Goal: Task Accomplishment & Management: Use online tool/utility

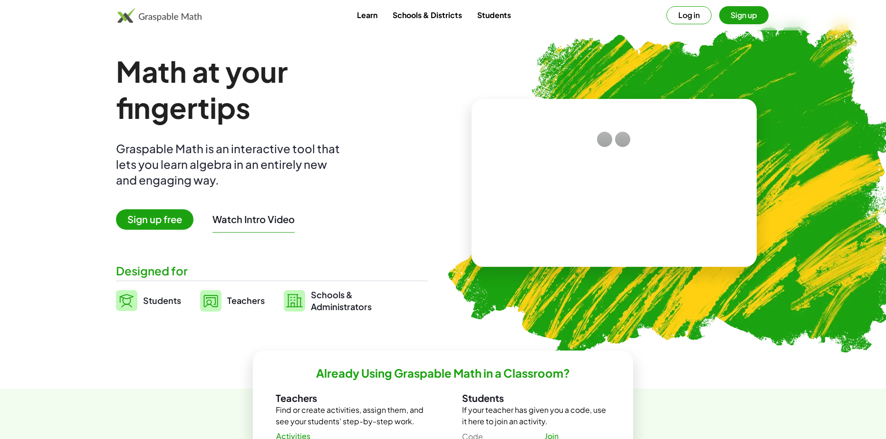
click at [175, 22] on img at bounding box center [159, 15] width 84 height 15
click at [151, 219] on span "Sign up free" at bounding box center [155, 219] width 78 height 20
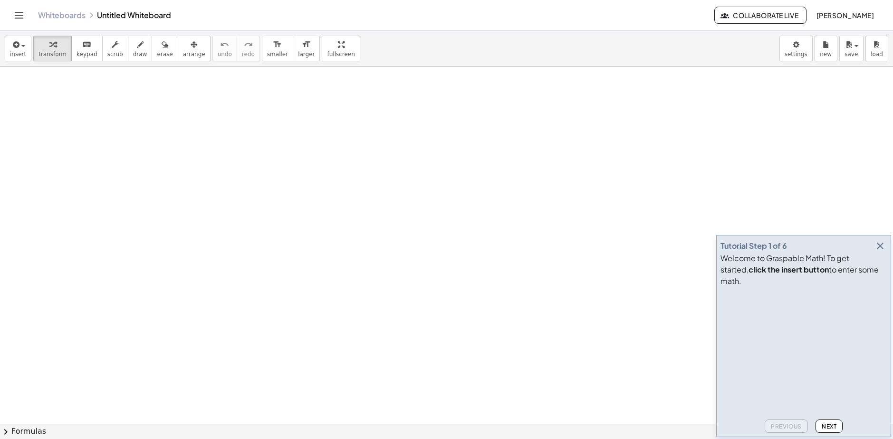
click at [883, 251] on button "button" at bounding box center [880, 245] width 13 height 13
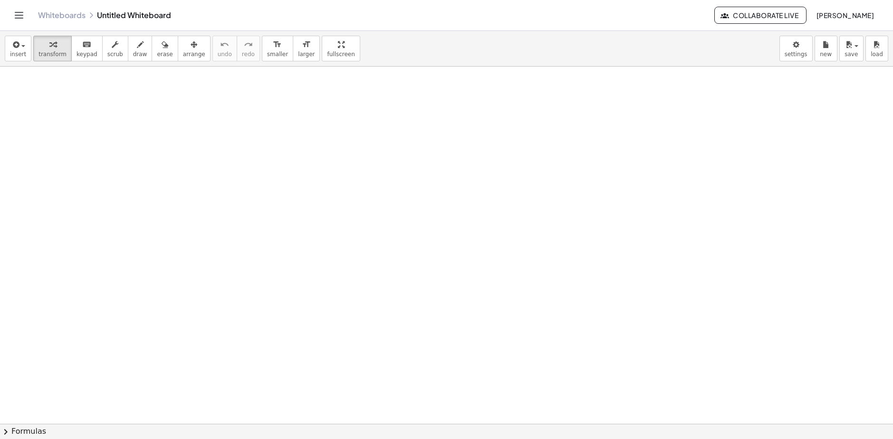
drag, startPoint x: 727, startPoint y: 223, endPoint x: 481, endPoint y: 162, distance: 253.9
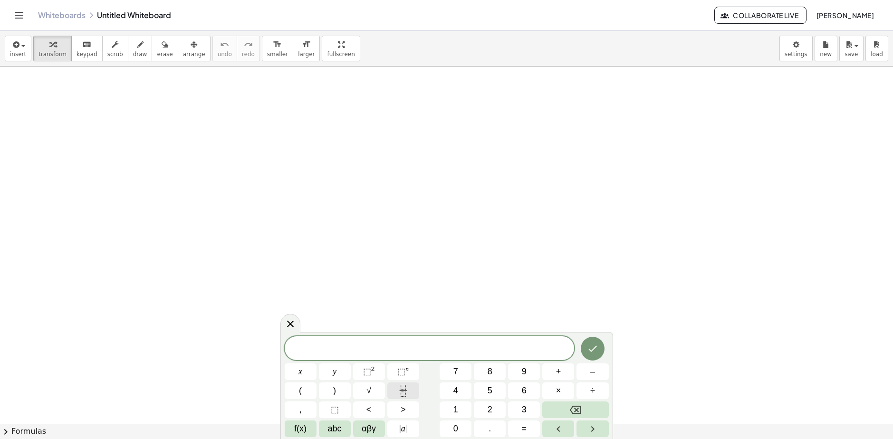
click at [406, 391] on icon "Fraction" at bounding box center [404, 391] width 12 height 12
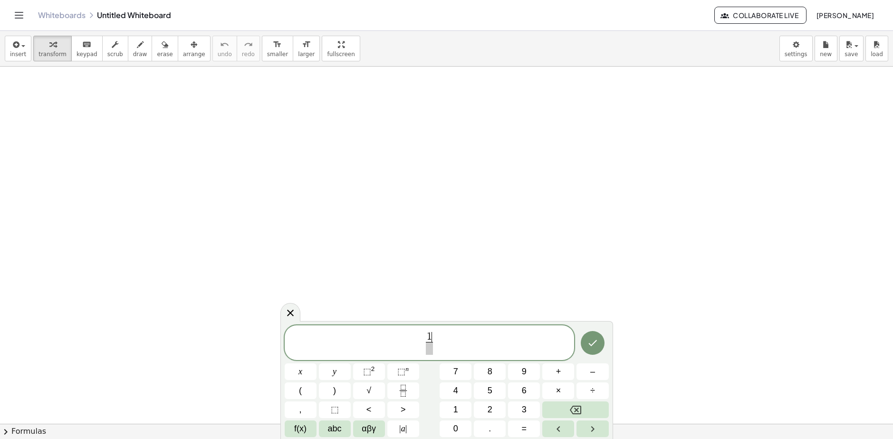
click at [429, 349] on span at bounding box center [429, 348] width 7 height 13
click at [441, 345] on span "1 5 ​ ​" at bounding box center [430, 343] width 290 height 25
click at [555, 375] on button "+" at bounding box center [559, 371] width 32 height 17
click at [486, 407] on button "2" at bounding box center [490, 409] width 32 height 17
click at [589, 340] on icon "Done" at bounding box center [592, 342] width 11 height 11
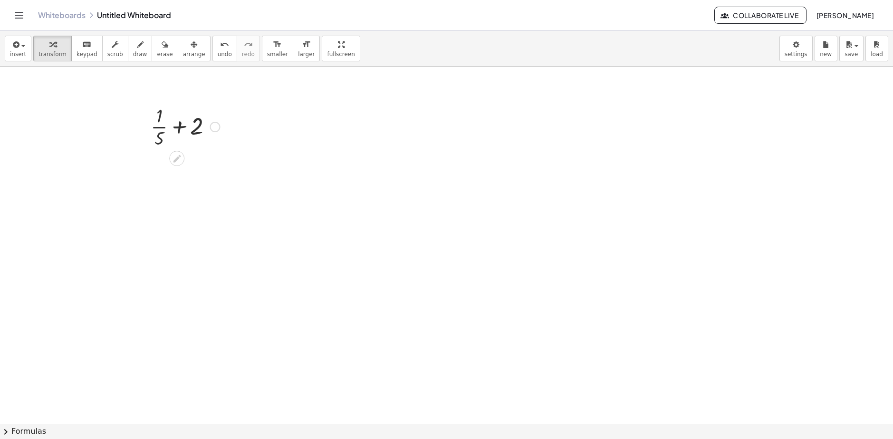
drag, startPoint x: 185, startPoint y: 130, endPoint x: 179, endPoint y: 128, distance: 6.3
click at [184, 130] on div at bounding box center [185, 126] width 79 height 48
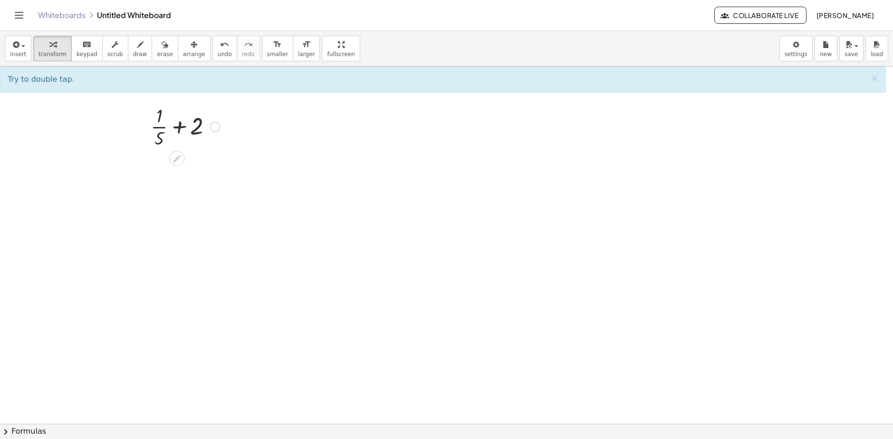
click at [160, 125] on div at bounding box center [185, 126] width 79 height 48
click at [173, 127] on div at bounding box center [185, 126] width 79 height 48
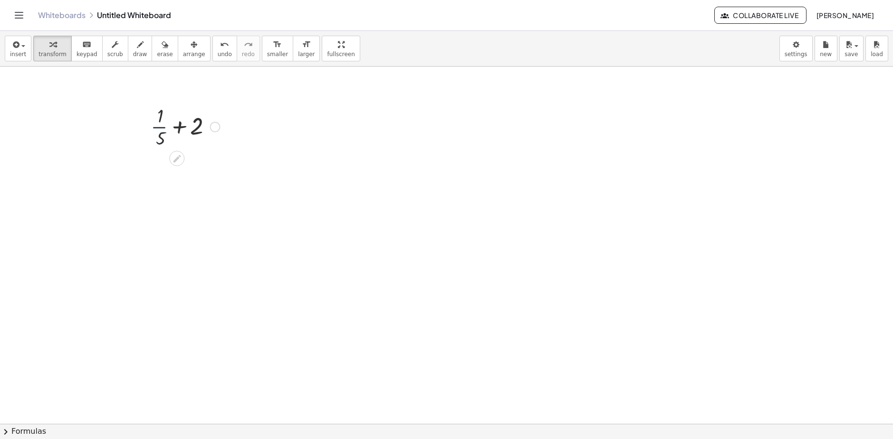
click at [173, 127] on div at bounding box center [185, 126] width 79 height 48
click at [180, 129] on div at bounding box center [185, 126] width 97 height 48
click at [178, 129] on div at bounding box center [185, 126] width 79 height 48
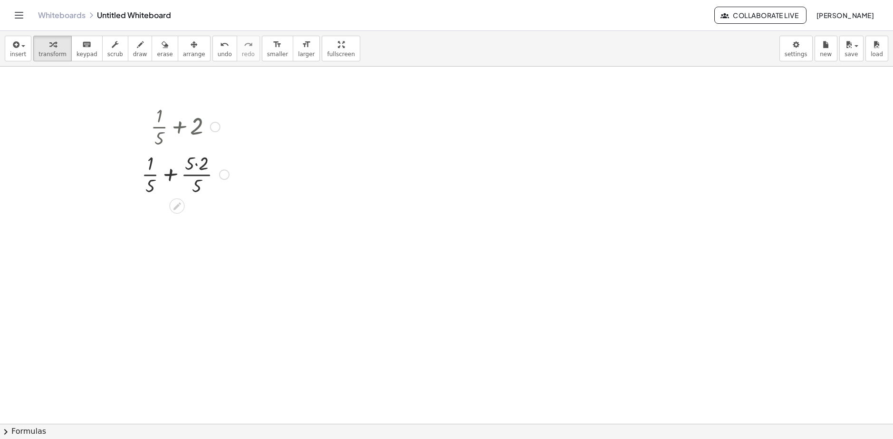
click at [195, 164] on div at bounding box center [185, 174] width 97 height 48
click at [195, 164] on div at bounding box center [185, 174] width 88 height 48
drag, startPoint x: 157, startPoint y: 235, endPoint x: 202, endPoint y: 238, distance: 44.8
click at [202, 238] on div at bounding box center [185, 221] width 97 height 48
click at [198, 222] on div at bounding box center [185, 221] width 97 height 48
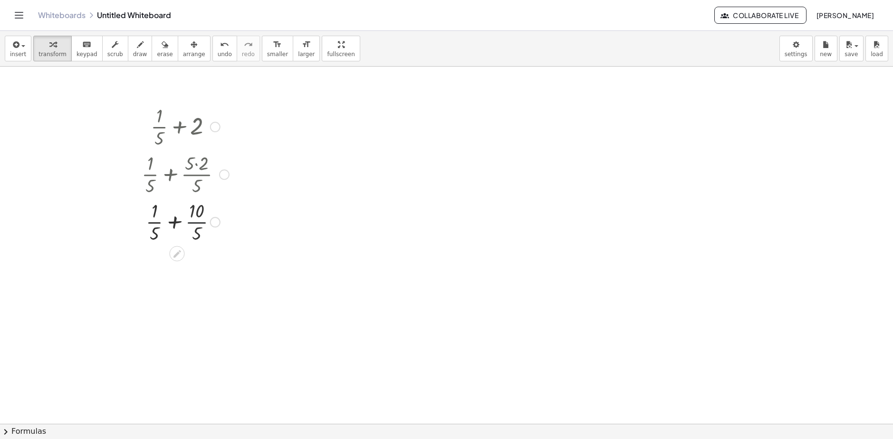
click at [198, 222] on div at bounding box center [185, 221] width 97 height 48
click at [202, 314] on div at bounding box center [185, 317] width 97 height 48
click at [151, 317] on div at bounding box center [185, 317] width 97 height 48
drag, startPoint x: 151, startPoint y: 317, endPoint x: 172, endPoint y: 318, distance: 20.9
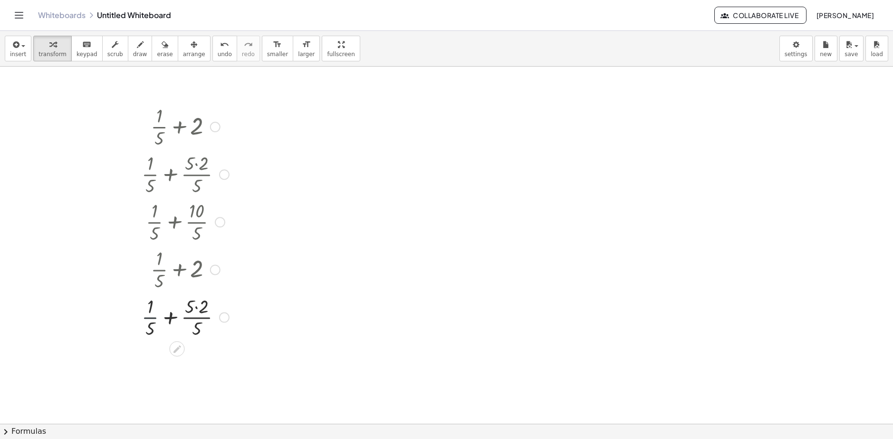
click at [151, 317] on div at bounding box center [185, 317] width 97 height 48
click at [197, 319] on div at bounding box center [185, 317] width 110 height 48
drag, startPoint x: 199, startPoint y: 212, endPoint x: 185, endPoint y: 231, distance: 23.8
click at [212, 272] on div at bounding box center [185, 269] width 109 height 48
click at [212, 271] on div at bounding box center [185, 269] width 109 height 48
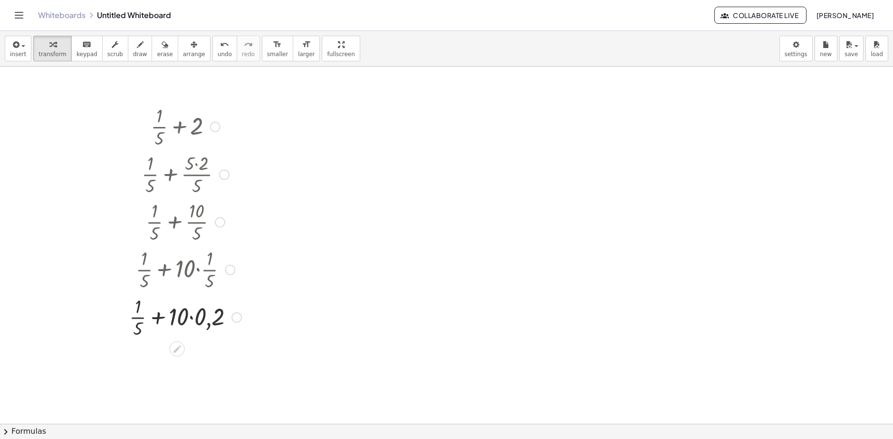
click at [188, 320] on div at bounding box center [186, 317] width 122 height 48
click at [189, 320] on div at bounding box center [186, 317] width 122 height 48
click at [192, 317] on div at bounding box center [186, 317] width 122 height 48
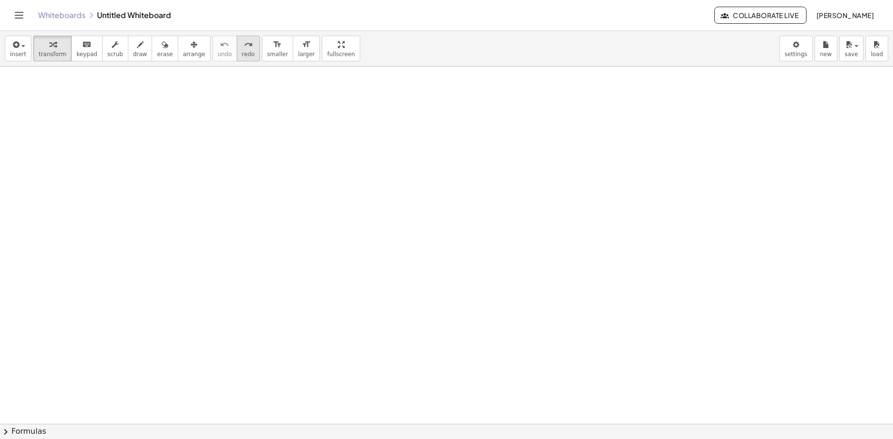
click at [244, 49] on icon "redo" at bounding box center [248, 44] width 9 height 11
drag, startPoint x: 165, startPoint y: 136, endPoint x: 205, endPoint y: 136, distance: 40.4
click at [205, 136] on div at bounding box center [185, 126] width 79 height 48
drag, startPoint x: 163, startPoint y: 118, endPoint x: 156, endPoint y: 136, distance: 19.3
drag, startPoint x: 162, startPoint y: 137, endPoint x: 202, endPoint y: 130, distance: 40.5
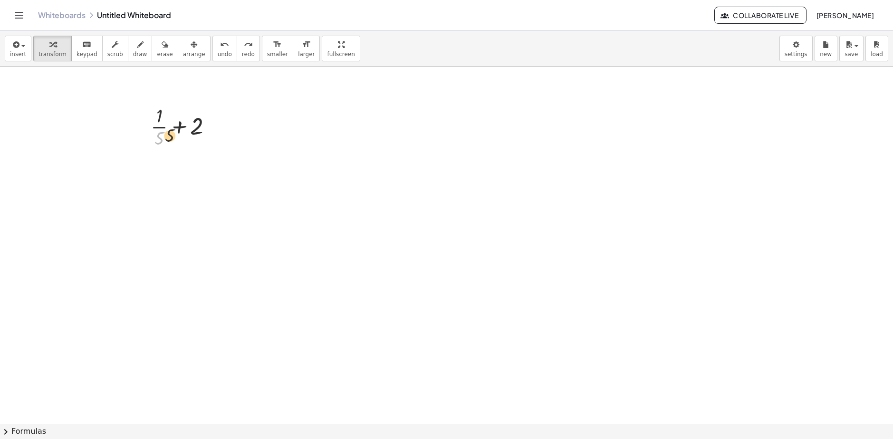
click at [202, 130] on div at bounding box center [185, 126] width 79 height 48
click at [200, 126] on div at bounding box center [185, 126] width 97 height 48
click at [201, 175] on div at bounding box center [185, 174] width 97 height 48
click at [201, 166] on div at bounding box center [185, 174] width 97 height 48
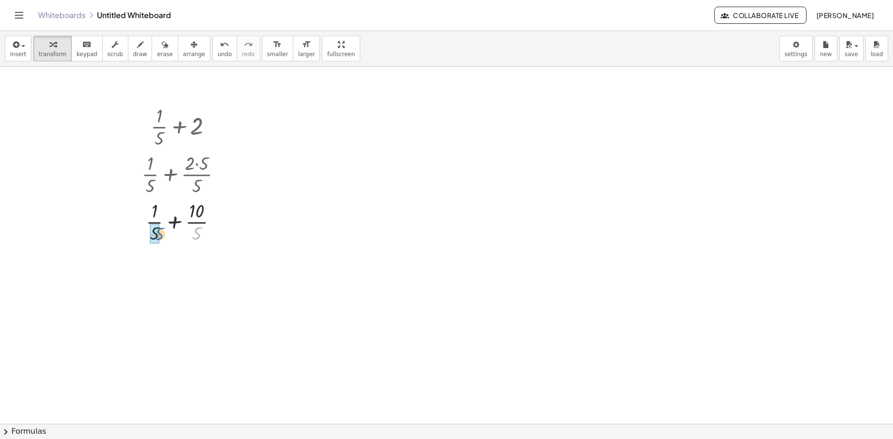
drag, startPoint x: 197, startPoint y: 233, endPoint x: 158, endPoint y: 233, distance: 39.5
click at [179, 272] on div at bounding box center [184, 269] width 117 height 48
click at [179, 272] on div at bounding box center [185, 269] width 97 height 48
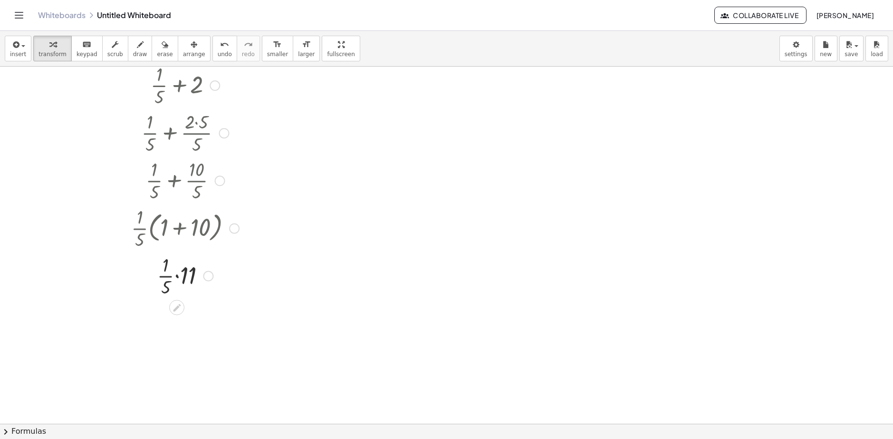
scroll to position [48, 0]
click at [177, 273] on div at bounding box center [184, 269] width 117 height 48
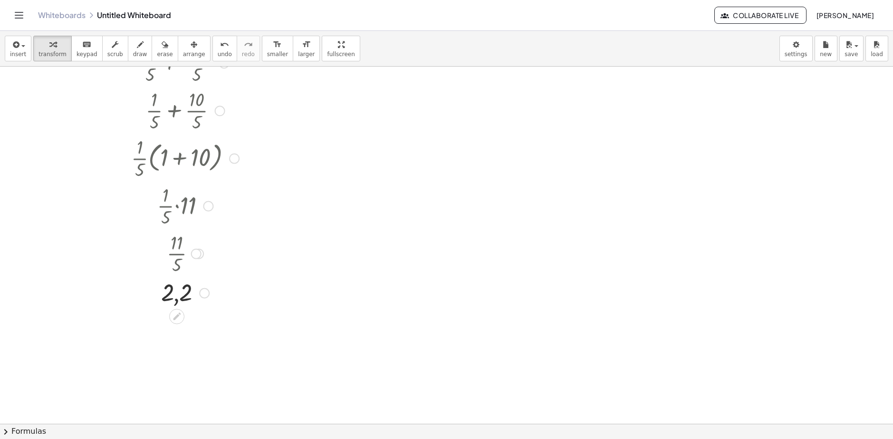
scroll to position [0, 0]
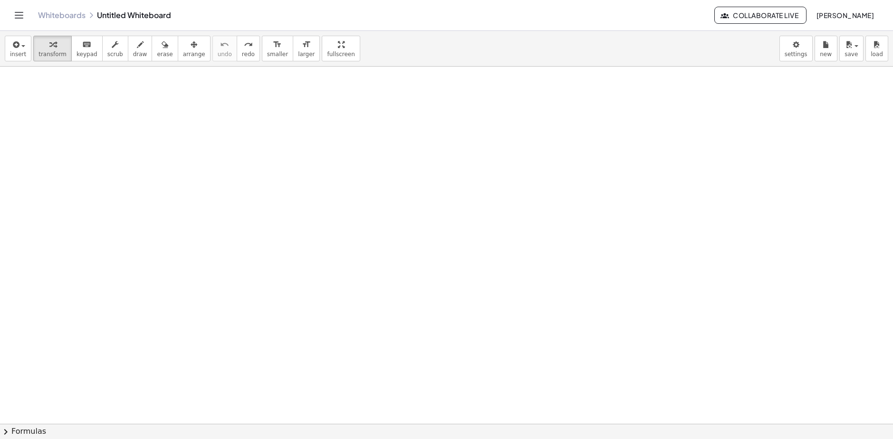
click at [201, 186] on div at bounding box center [446, 424] width 893 height 714
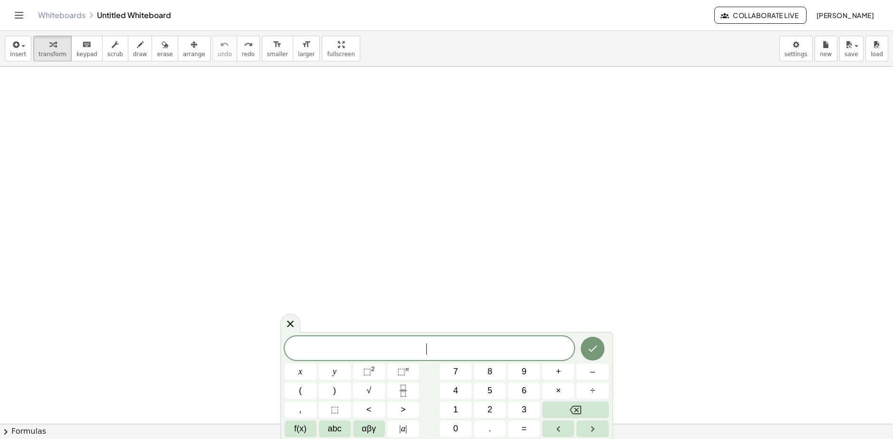
click at [200, 186] on div at bounding box center [446, 424] width 893 height 714
click at [382, 371] on button "⬚ 2" at bounding box center [369, 371] width 32 height 17
click at [374, 369] on sup "2" at bounding box center [373, 368] width 4 height 7
click at [594, 345] on icon "Done" at bounding box center [592, 345] width 11 height 11
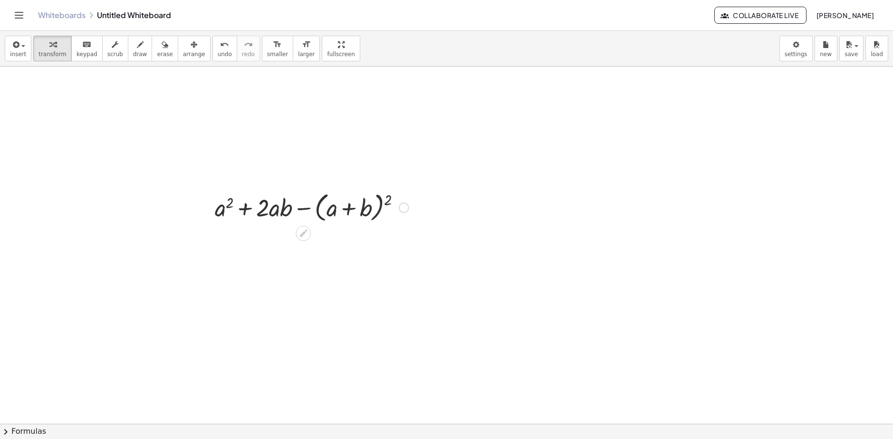
click at [223, 207] on div at bounding box center [312, 207] width 204 height 36
click at [366, 205] on div at bounding box center [312, 207] width 204 height 36
click at [341, 209] on div at bounding box center [312, 207] width 204 height 36
click at [347, 209] on div at bounding box center [312, 207] width 204 height 36
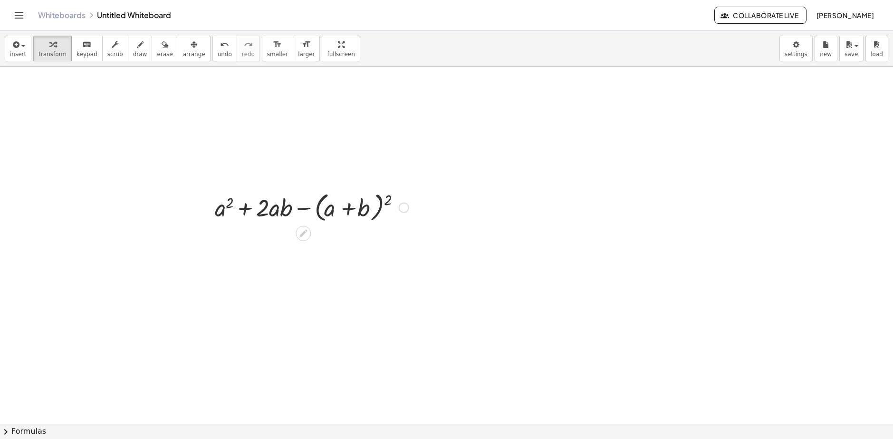
click at [347, 209] on div at bounding box center [312, 207] width 204 height 36
drag, startPoint x: 387, startPoint y: 197, endPoint x: 324, endPoint y: 206, distance: 63.4
click at [324, 206] on div at bounding box center [312, 207] width 204 height 36
drag, startPoint x: 270, startPoint y: 210, endPoint x: 284, endPoint y: 208, distance: 14.5
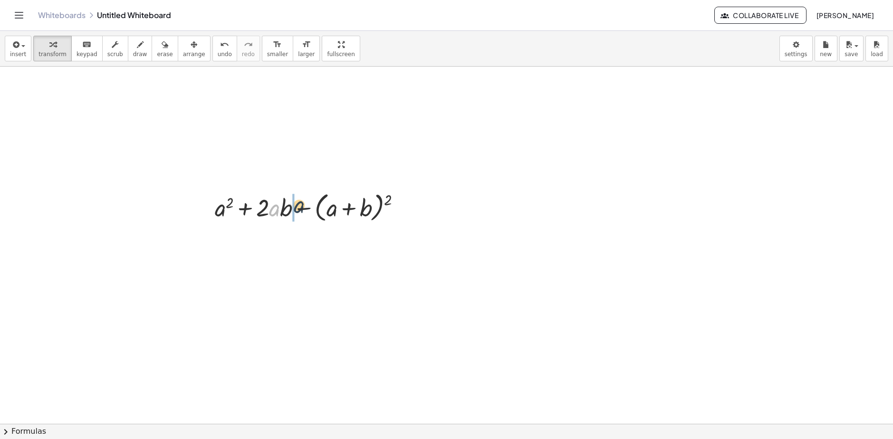
click at [289, 207] on div at bounding box center [312, 207] width 204 height 36
click at [290, 212] on div at bounding box center [312, 207] width 204 height 36
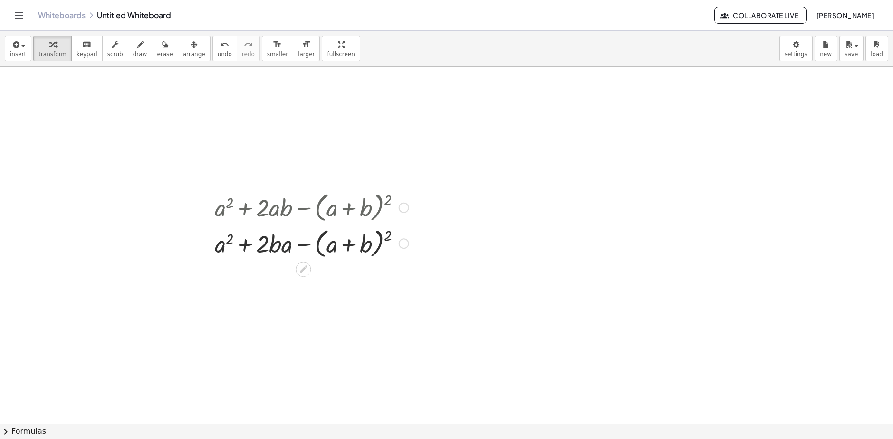
click at [281, 239] on div at bounding box center [312, 243] width 204 height 36
click at [280, 239] on div at bounding box center [312, 243] width 204 height 36
click at [228, 246] on div at bounding box center [312, 243] width 204 height 36
drag, startPoint x: 220, startPoint y: 248, endPoint x: 273, endPoint y: 244, distance: 53.8
click at [273, 244] on div at bounding box center [312, 243] width 204 height 36
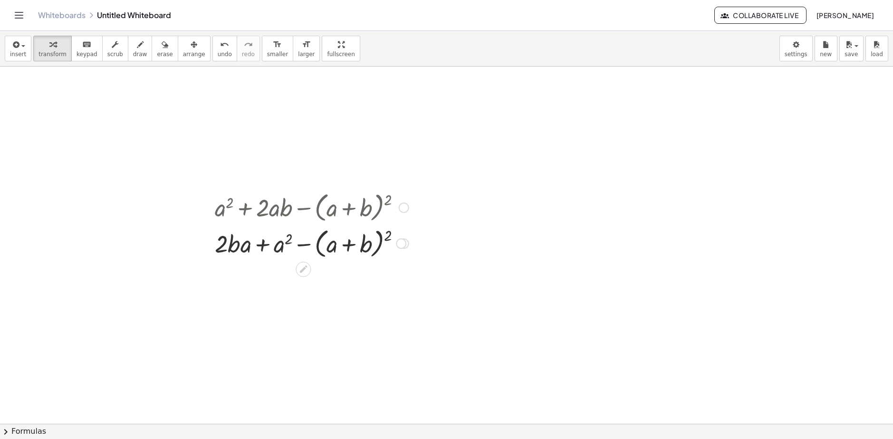
click at [262, 249] on div at bounding box center [312, 243] width 204 height 36
click at [258, 247] on div at bounding box center [312, 243] width 204 height 36
drag, startPoint x: 251, startPoint y: 247, endPoint x: 276, endPoint y: 244, distance: 25.8
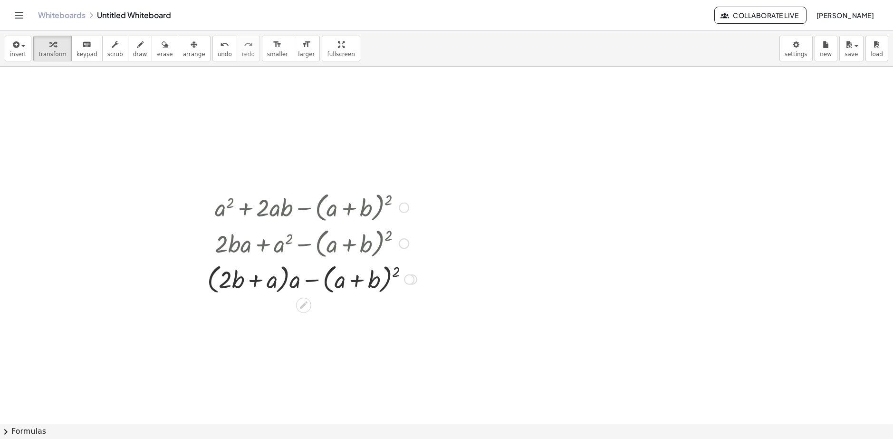
drag, startPoint x: 286, startPoint y: 285, endPoint x: 293, endPoint y: 285, distance: 6.7
click at [287, 285] on div at bounding box center [312, 279] width 219 height 36
click at [293, 285] on div at bounding box center [312, 279] width 219 height 36
click at [292, 285] on div at bounding box center [312, 279] width 207 height 36
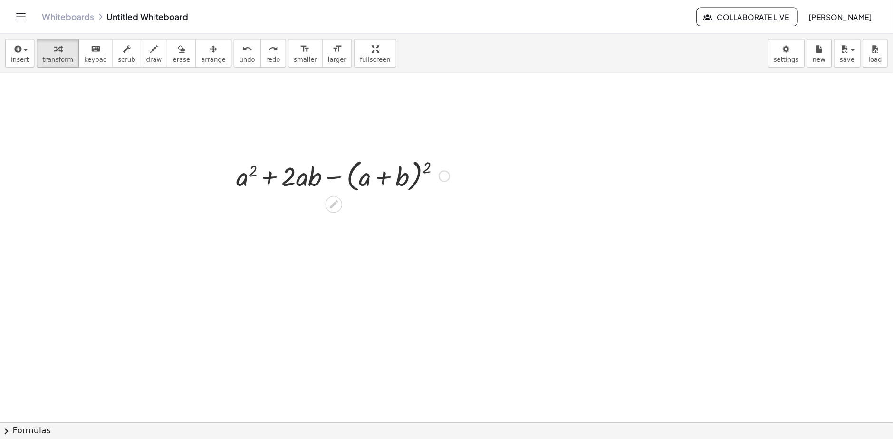
scroll to position [48, 0]
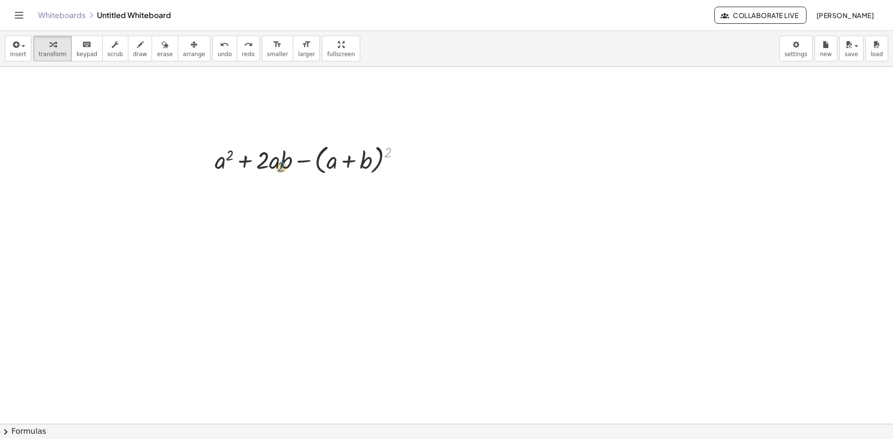
drag, startPoint x: 388, startPoint y: 151, endPoint x: 371, endPoint y: 164, distance: 21.7
click at [405, 168] on div at bounding box center [312, 159] width 204 height 36
click at [297, 164] on div at bounding box center [312, 159] width 204 height 36
click at [311, 163] on div at bounding box center [312, 159] width 204 height 36
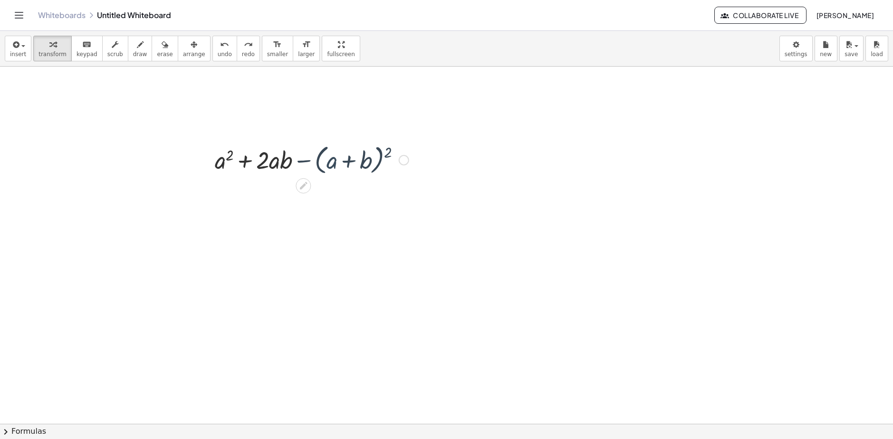
click at [330, 162] on div at bounding box center [312, 159] width 204 height 36
drag, startPoint x: 330, startPoint y: 162, endPoint x: 376, endPoint y: 161, distance: 45.2
click at [376, 161] on div at bounding box center [312, 159] width 204 height 36
click at [229, 118] on div at bounding box center [446, 376] width 893 height 714
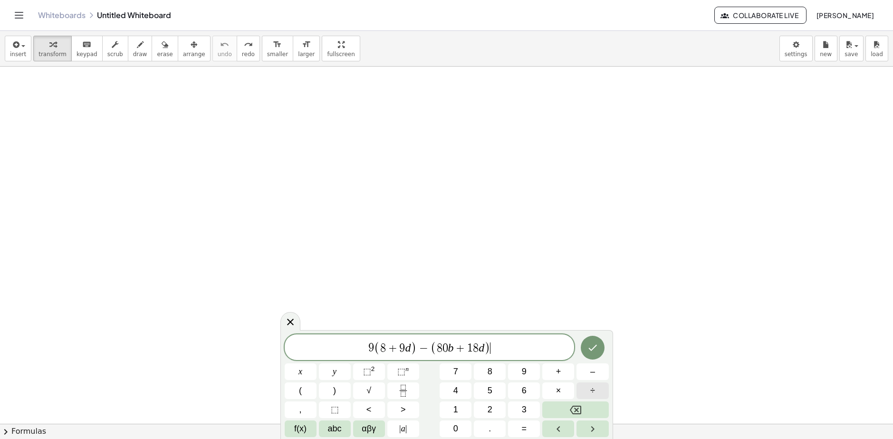
click at [590, 394] on button "÷" at bounding box center [593, 390] width 32 height 17
click at [593, 344] on icon "Done" at bounding box center [592, 347] width 11 height 11
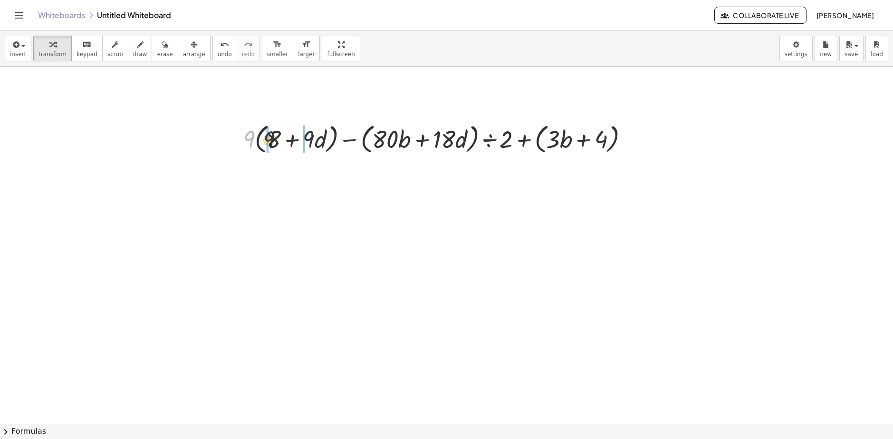
drag, startPoint x: 249, startPoint y: 136, endPoint x: 269, endPoint y: 137, distance: 20.5
click at [269, 137] on div at bounding box center [440, 138] width 403 height 36
click at [293, 141] on div at bounding box center [440, 138] width 402 height 36
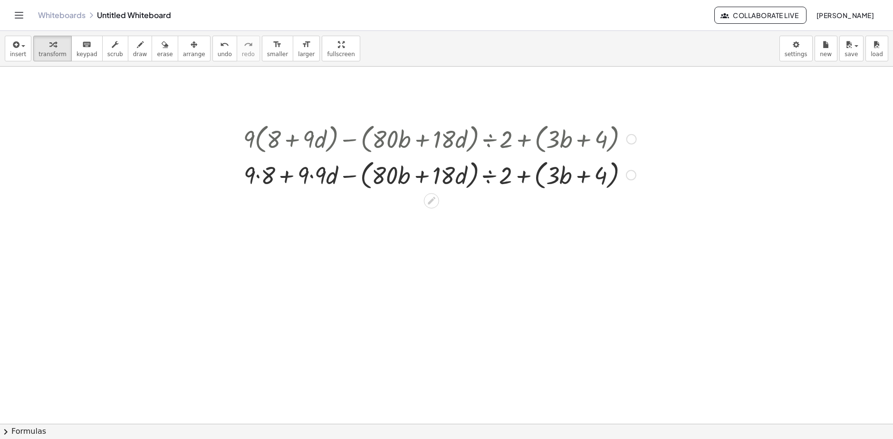
click at [257, 177] on div at bounding box center [440, 174] width 403 height 36
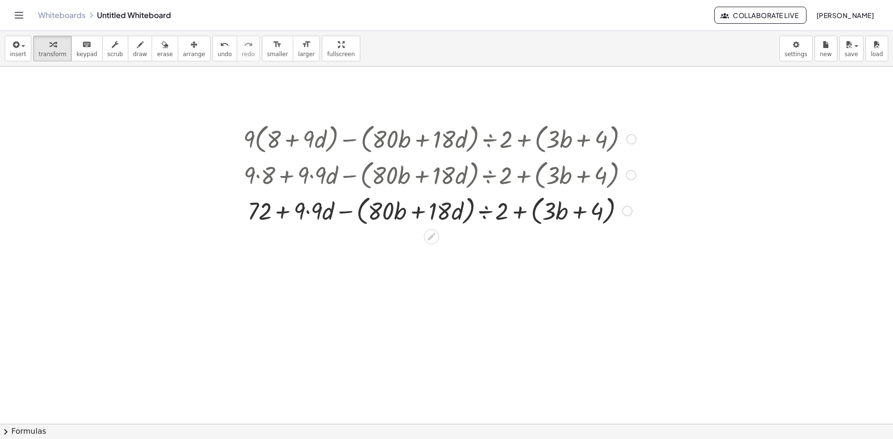
click at [312, 210] on div at bounding box center [440, 210] width 403 height 36
click at [419, 213] on div at bounding box center [440, 210] width 403 height 36
drag, startPoint x: 488, startPoint y: 212, endPoint x: 412, endPoint y: 217, distance: 76.3
click at [412, 217] on div at bounding box center [440, 210] width 403 height 36
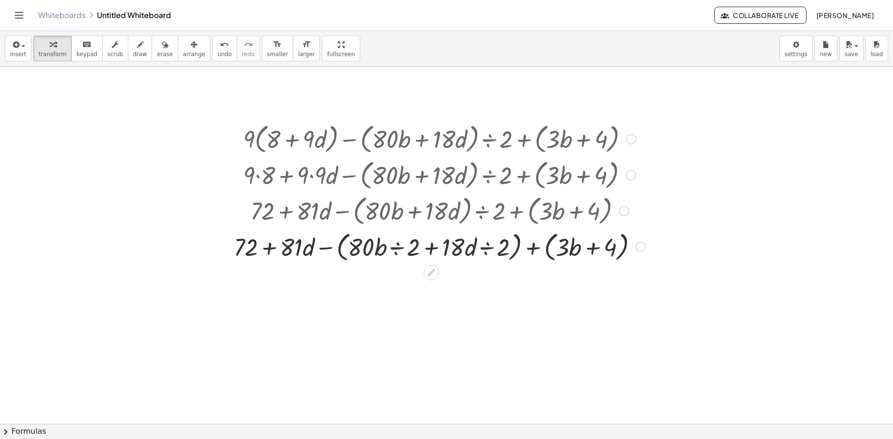
click at [398, 246] on div at bounding box center [439, 246] width 421 height 36
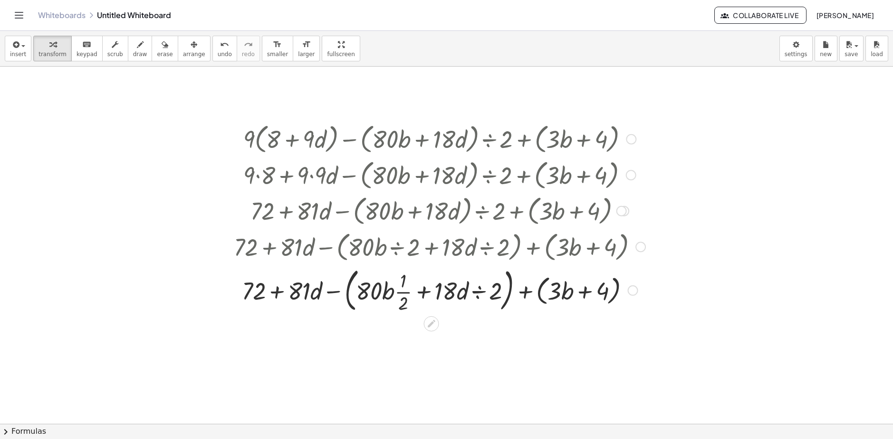
click at [403, 291] on div at bounding box center [439, 289] width 421 height 51
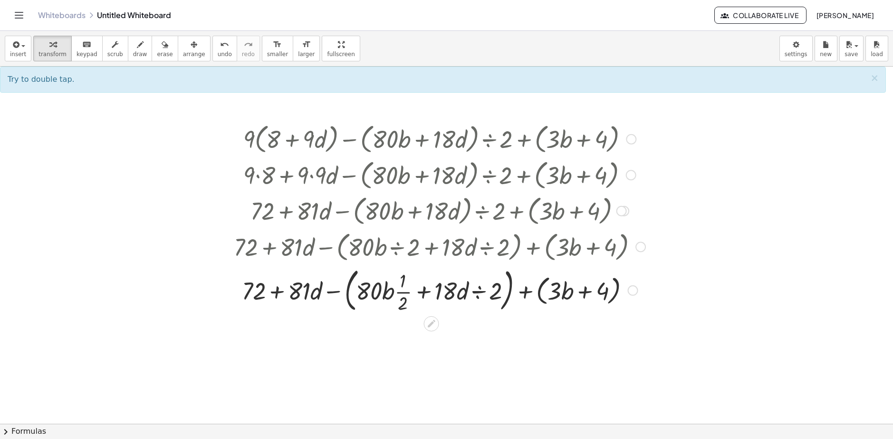
click at [377, 295] on div at bounding box center [439, 289] width 421 height 51
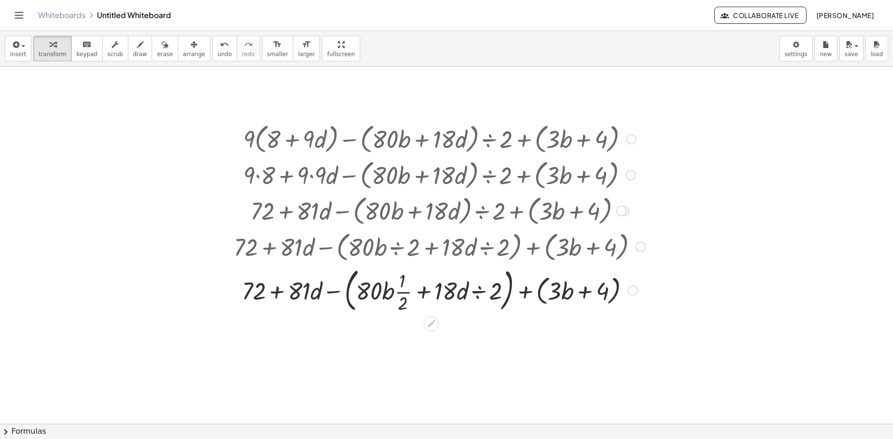
click at [377, 295] on div at bounding box center [439, 289] width 421 height 51
click at [378, 295] on div at bounding box center [439, 289] width 421 height 51
click at [379, 295] on div at bounding box center [439, 289] width 421 height 51
click at [395, 295] on div at bounding box center [439, 289] width 421 height 51
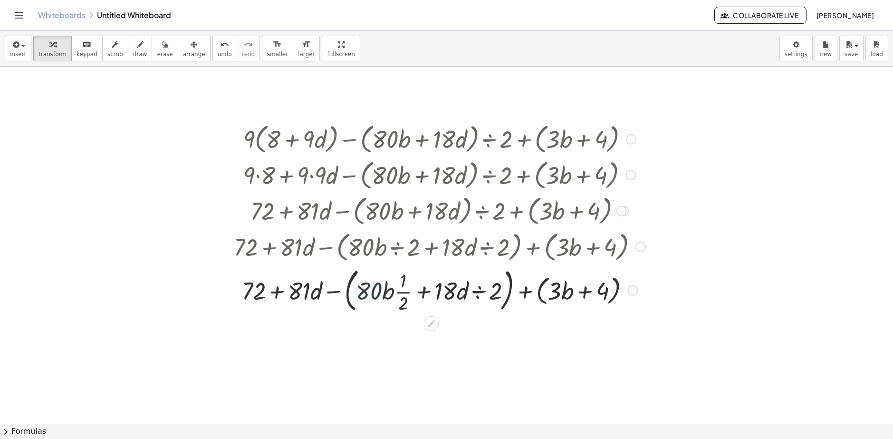
click at [397, 293] on div at bounding box center [439, 289] width 421 height 51
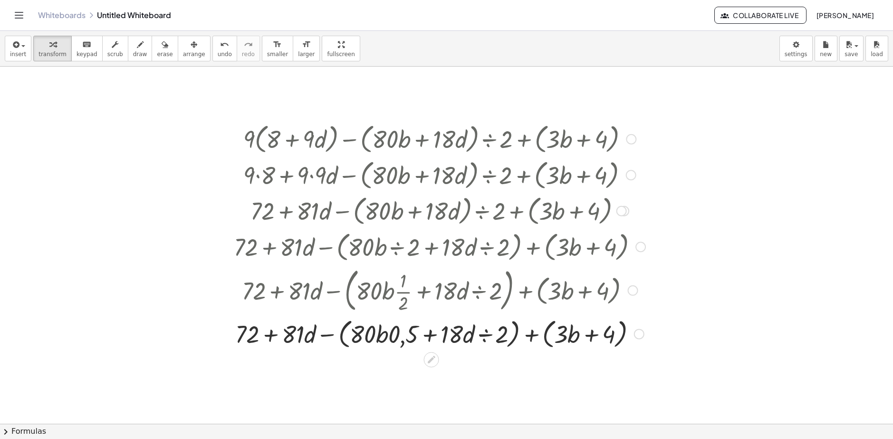
click at [389, 335] on div at bounding box center [439, 333] width 421 height 36
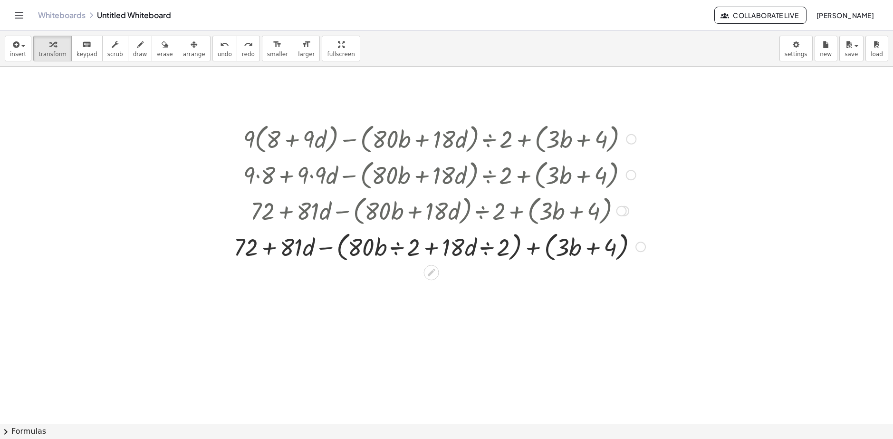
click at [488, 247] on div at bounding box center [439, 246] width 421 height 36
click at [488, 247] on div at bounding box center [440, 245] width 406 height 51
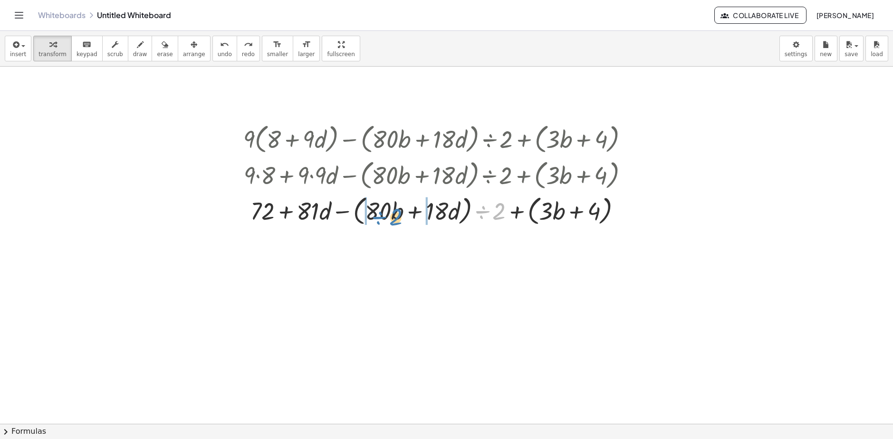
drag, startPoint x: 484, startPoint y: 213, endPoint x: 381, endPoint y: 219, distance: 103.3
click at [381, 219] on div at bounding box center [440, 210] width 403 height 36
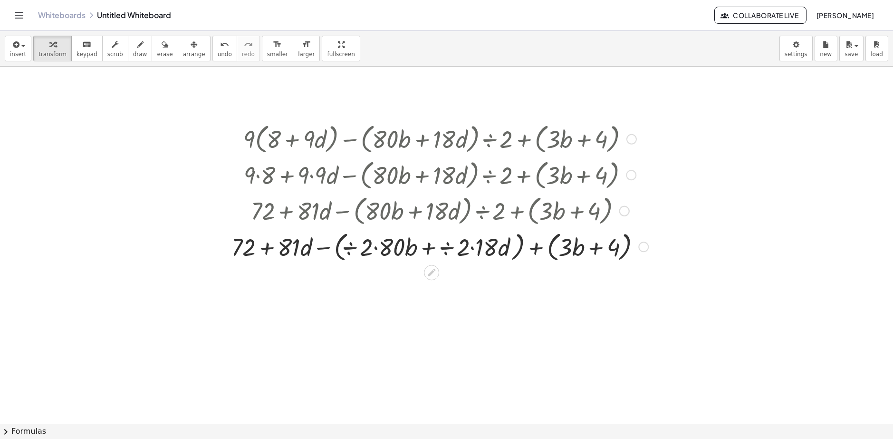
click at [378, 251] on div at bounding box center [440, 246] width 427 height 36
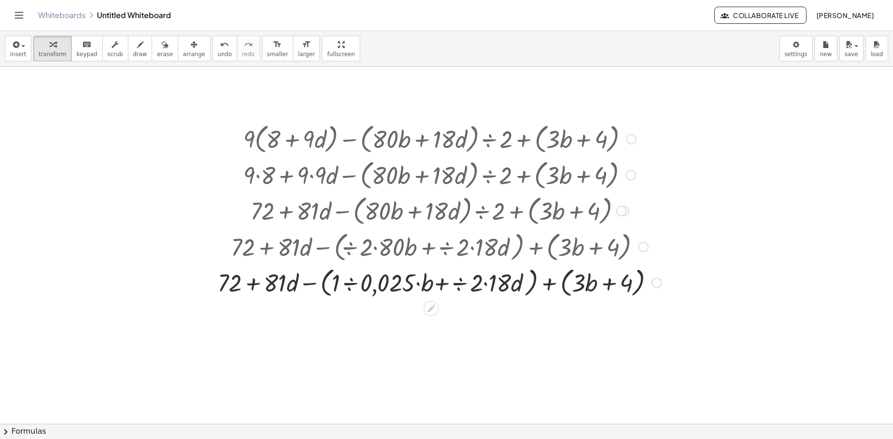
click at [351, 284] on div at bounding box center [440, 282] width 454 height 36
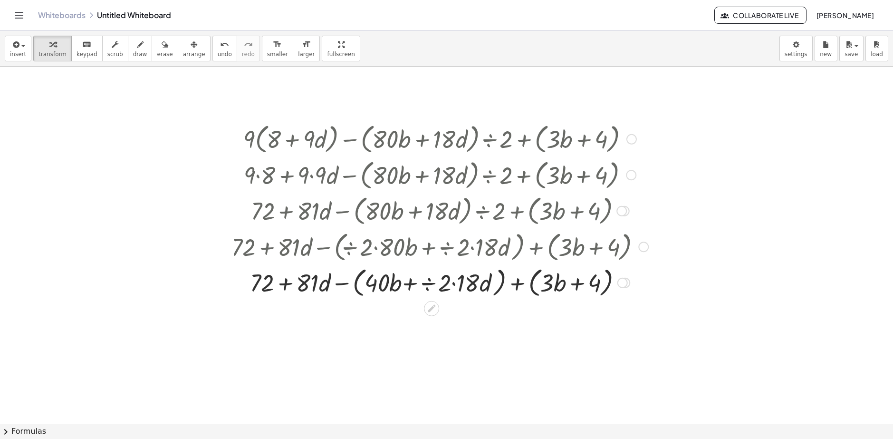
click at [441, 281] on div at bounding box center [440, 282] width 427 height 36
click at [452, 284] on div at bounding box center [440, 281] width 427 height 51
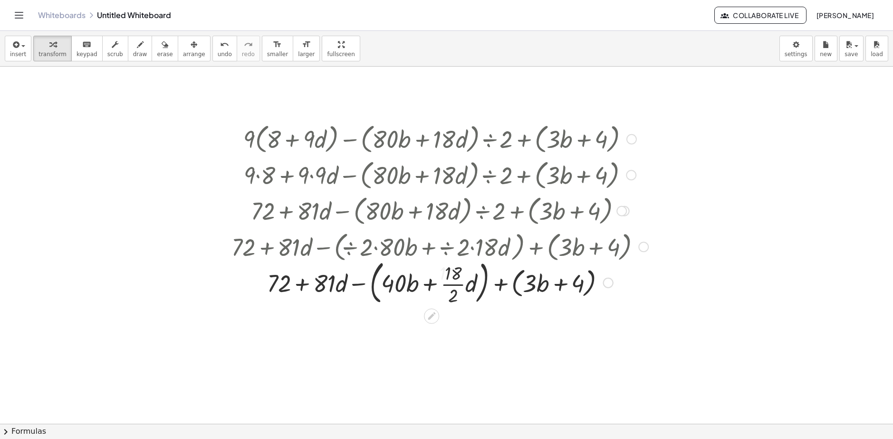
click at [432, 139] on div "+ · 9 · ( + 8 + · 9 · d ) − · ( + · 80 · b + · 18 · d ) ÷ 2 + ( + · 3 · b + 4 )…" at bounding box center [432, 139] width 0 height 0
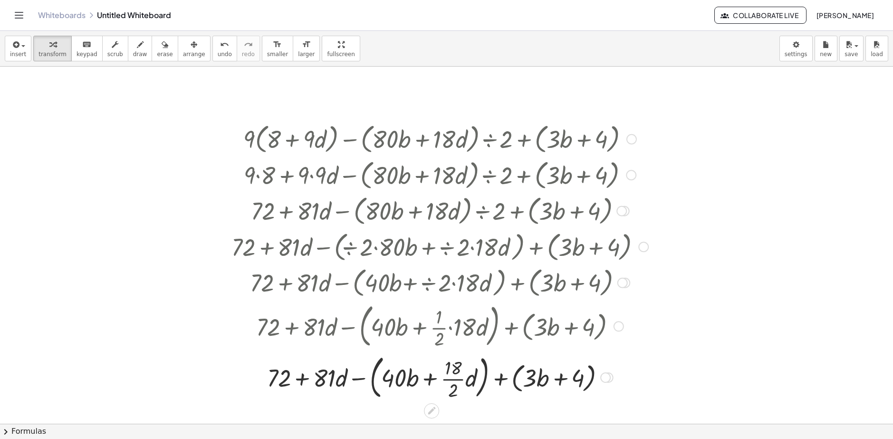
click at [460, 377] on div at bounding box center [440, 376] width 427 height 51
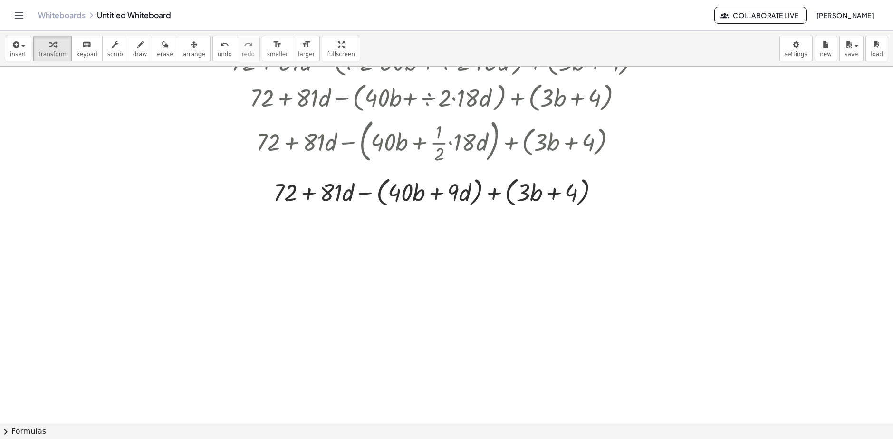
scroll to position [238, 0]
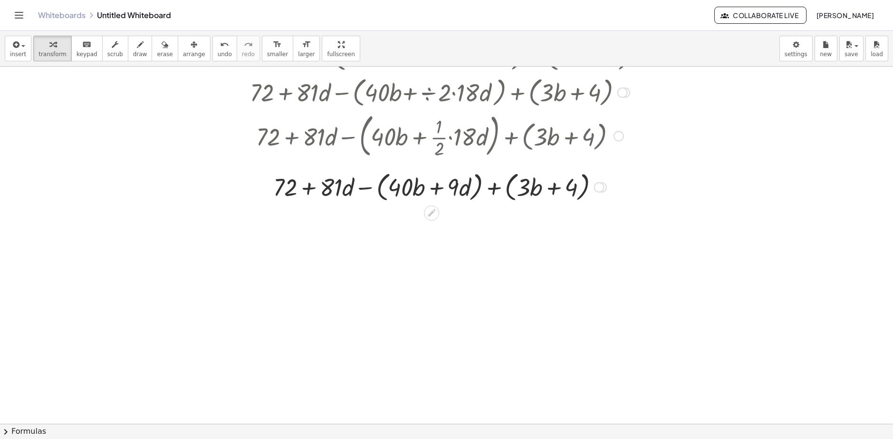
drag, startPoint x: 377, startPoint y: 188, endPoint x: 377, endPoint y: 182, distance: 5.7
click at [377, 182] on div at bounding box center [440, 186] width 427 height 36
click at [435, 191] on div at bounding box center [440, 186] width 427 height 36
click at [511, 193] on div at bounding box center [440, 186] width 427 height 36
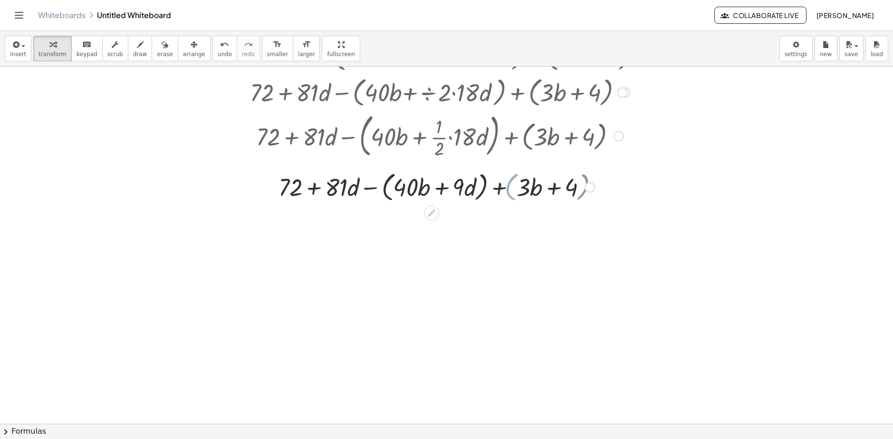
click at [511, 193] on div at bounding box center [440, 186] width 427 height 36
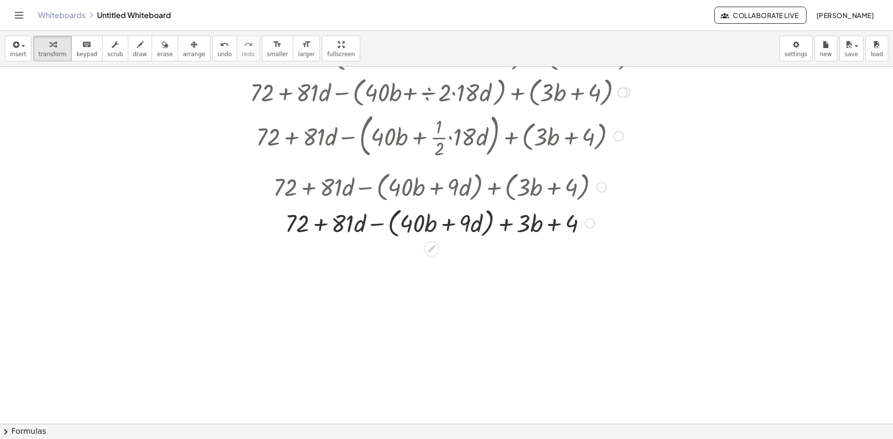
click at [491, 222] on div at bounding box center [440, 222] width 427 height 36
click at [491, 222] on div at bounding box center [440, 222] width 427 height 32
click at [330, 224] on div at bounding box center [440, 222] width 427 height 32
drag, startPoint x: 544, startPoint y: 228, endPoint x: 276, endPoint y: 226, distance: 268.2
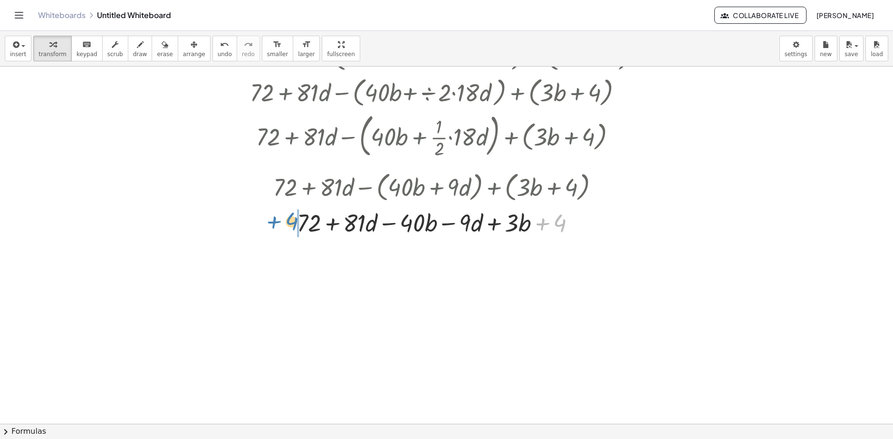
click at [276, 226] on div at bounding box center [440, 222] width 427 height 32
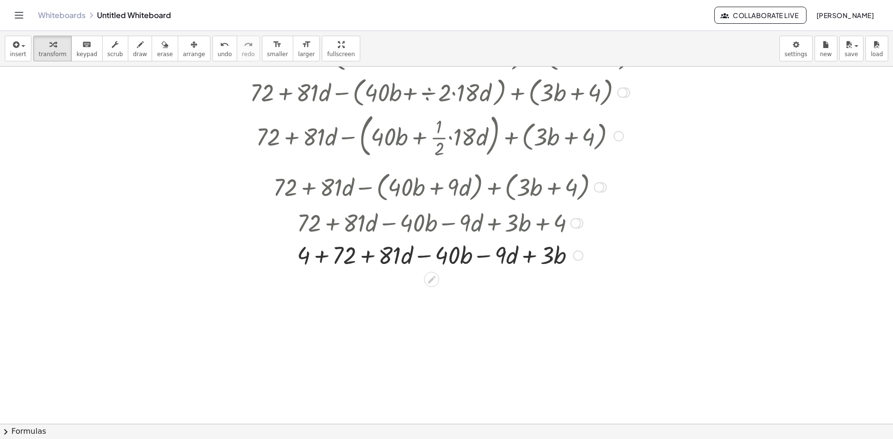
click at [324, 257] on div at bounding box center [440, 254] width 427 height 32
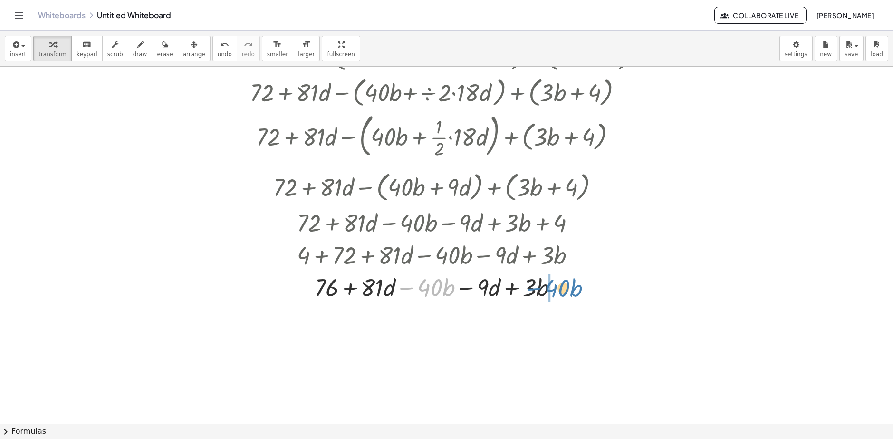
drag, startPoint x: 405, startPoint y: 288, endPoint x: 536, endPoint y: 288, distance: 130.8
click at [536, 288] on div at bounding box center [440, 287] width 427 height 32
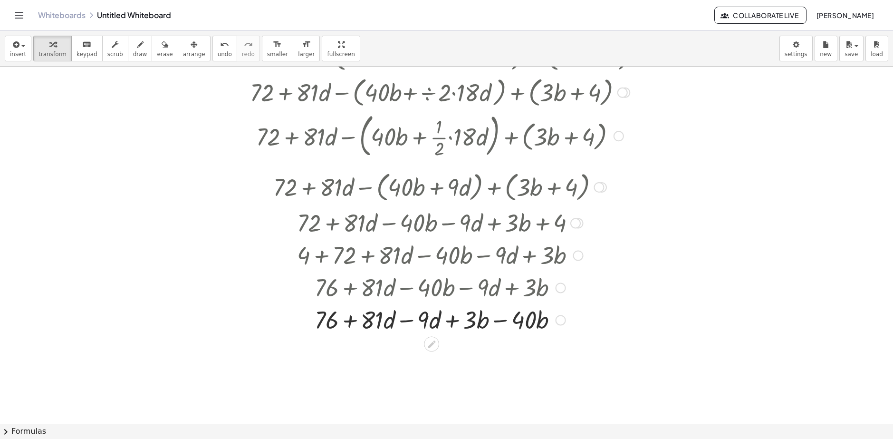
click at [496, 318] on div at bounding box center [440, 319] width 427 height 32
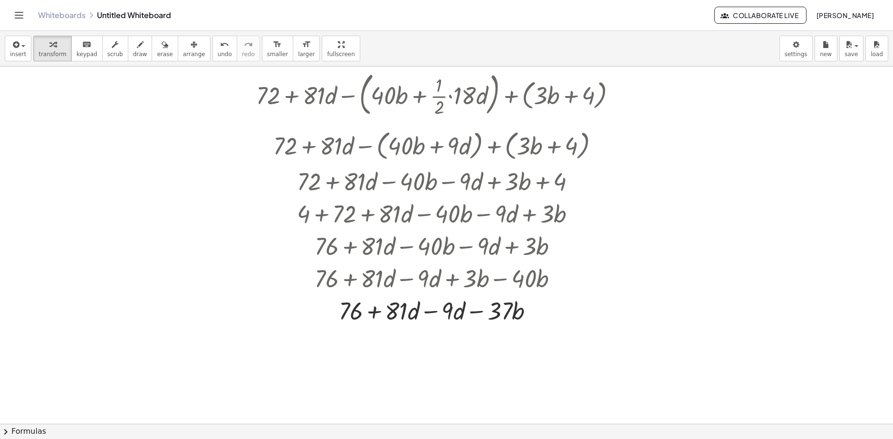
scroll to position [285, 0]
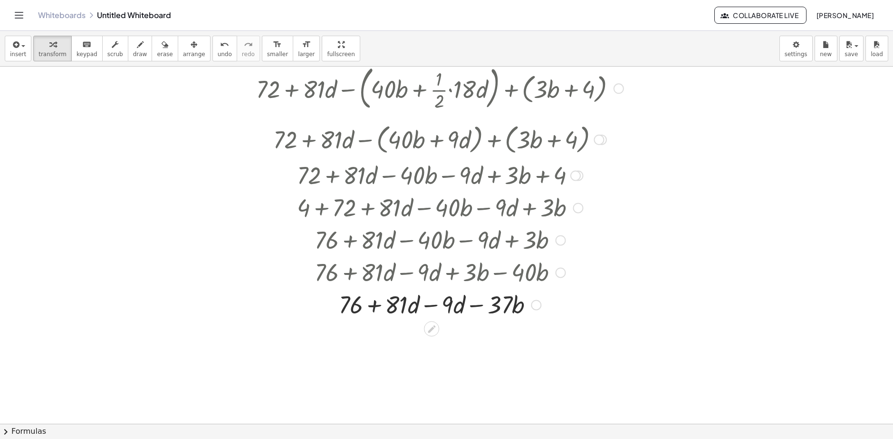
click at [428, 309] on div at bounding box center [440, 304] width 427 height 32
click at [391, 307] on div at bounding box center [440, 304] width 427 height 32
click at [460, 305] on div at bounding box center [440, 304] width 427 height 32
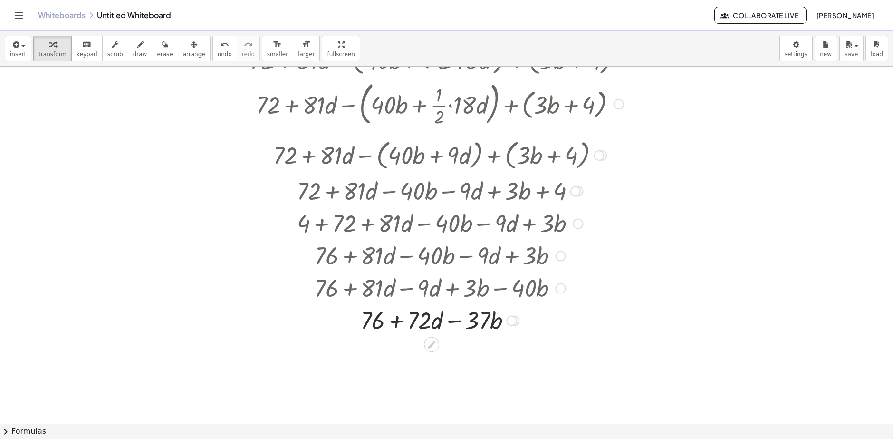
scroll to position [190, 0]
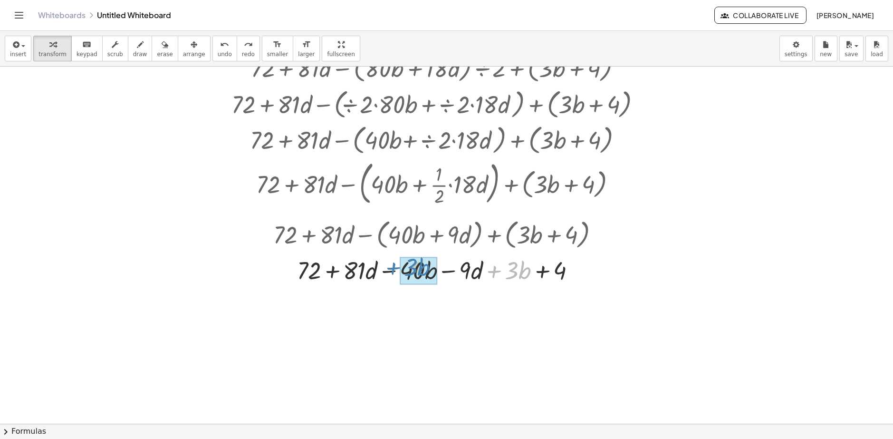
drag, startPoint x: 495, startPoint y: 270, endPoint x: 394, endPoint y: 267, distance: 100.9
click at [394, 267] on div at bounding box center [440, 269] width 427 height 32
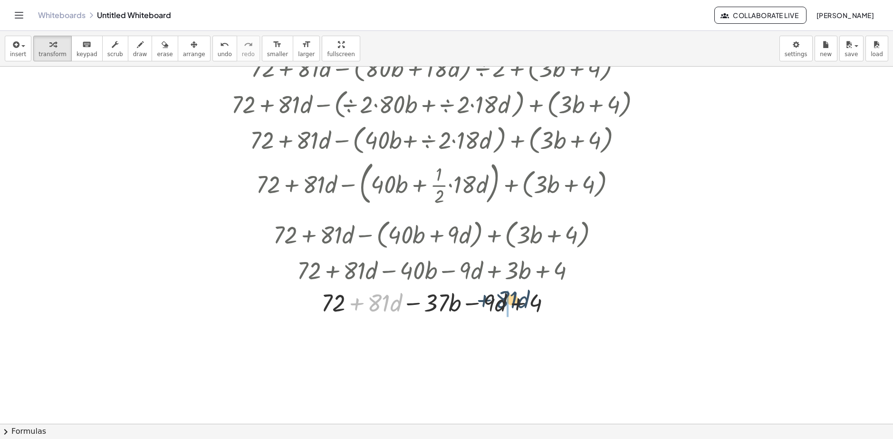
drag, startPoint x: 356, startPoint y: 304, endPoint x: 485, endPoint y: 301, distance: 129.4
click at [485, 301] on div at bounding box center [440, 302] width 427 height 32
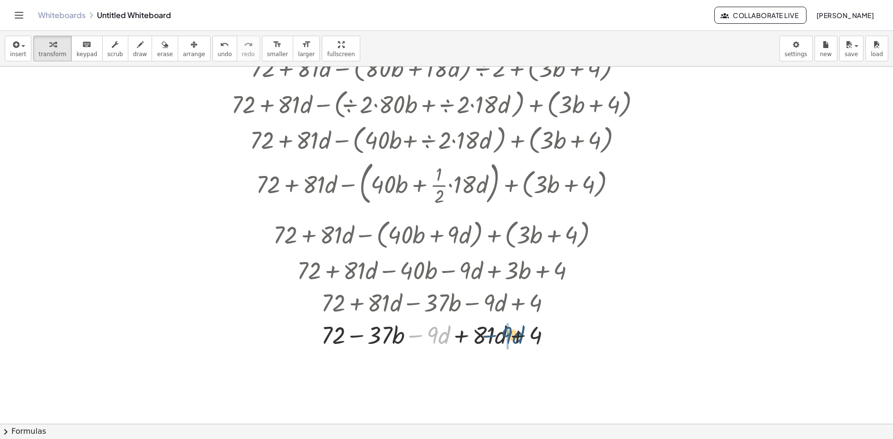
drag, startPoint x: 417, startPoint y: 335, endPoint x: 495, endPoint y: 335, distance: 77.5
click at [495, 335] on div at bounding box center [440, 334] width 427 height 32
click at [473, 338] on div at bounding box center [440, 334] width 427 height 32
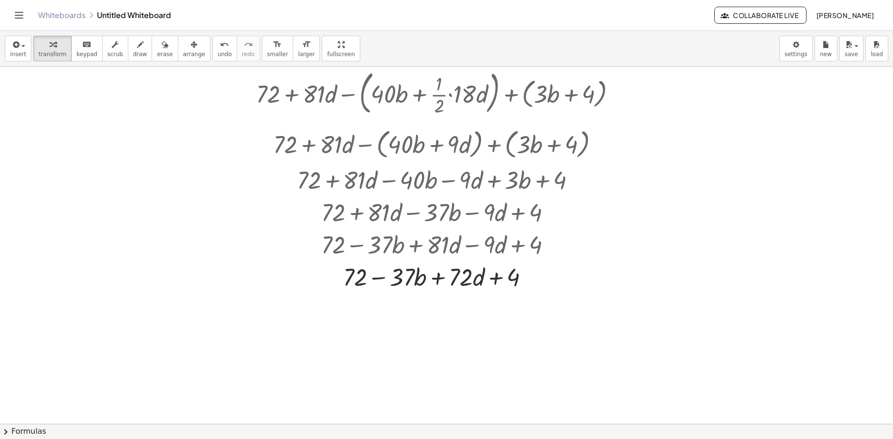
scroll to position [285, 0]
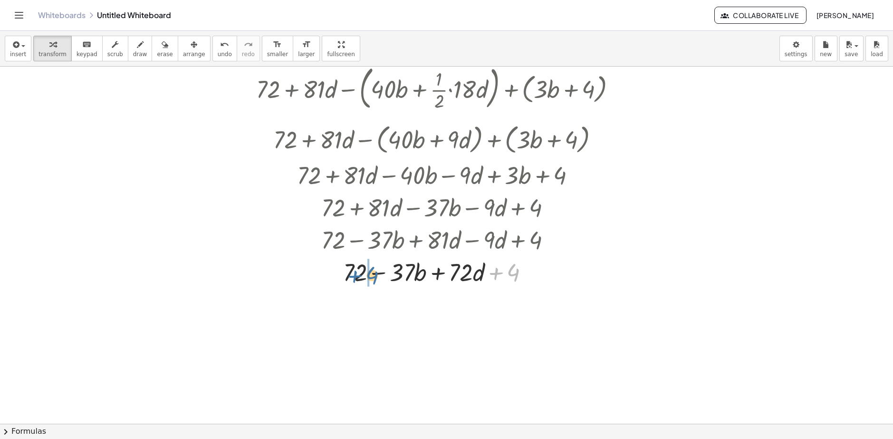
drag, startPoint x: 495, startPoint y: 272, endPoint x: 352, endPoint y: 275, distance: 142.2
click at [352, 275] on div at bounding box center [440, 271] width 427 height 32
click at [371, 274] on div at bounding box center [440, 271] width 427 height 32
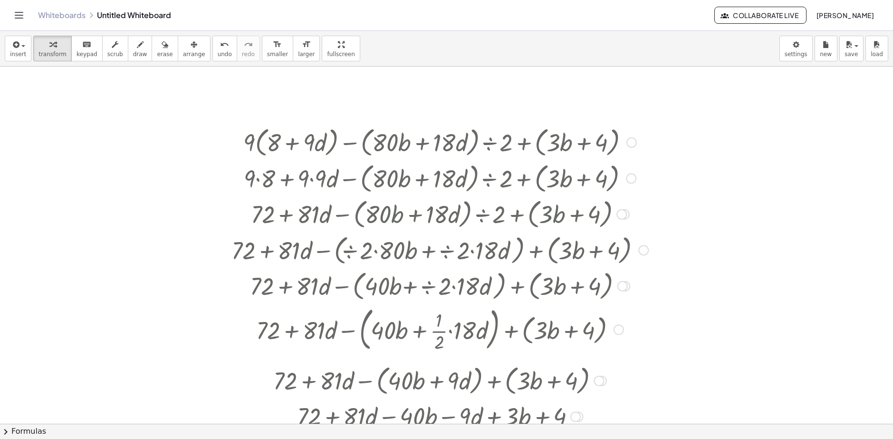
scroll to position [0, 0]
